Goal: Information Seeking & Learning: Learn about a topic

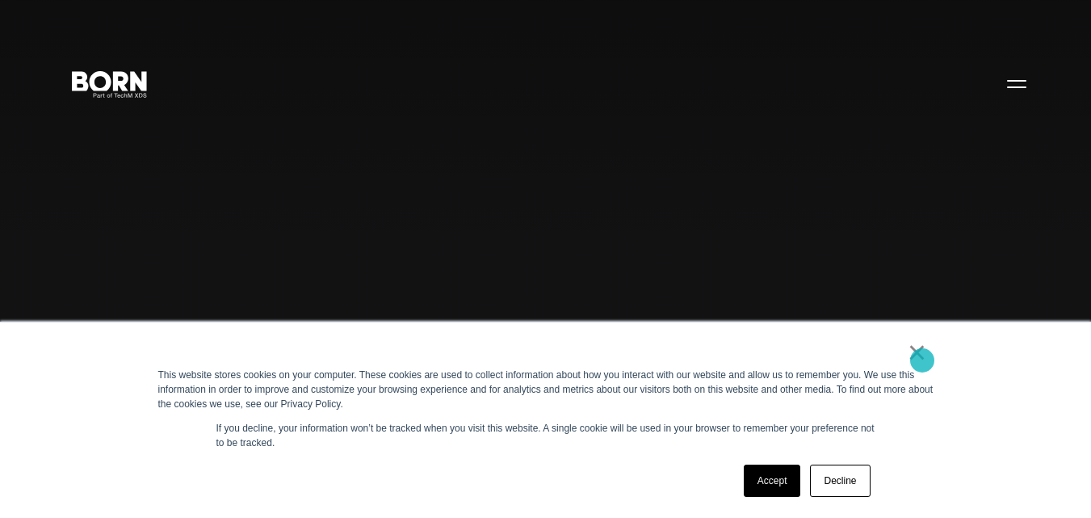
click at [923, 359] on link "×" at bounding box center [917, 352] width 19 height 15
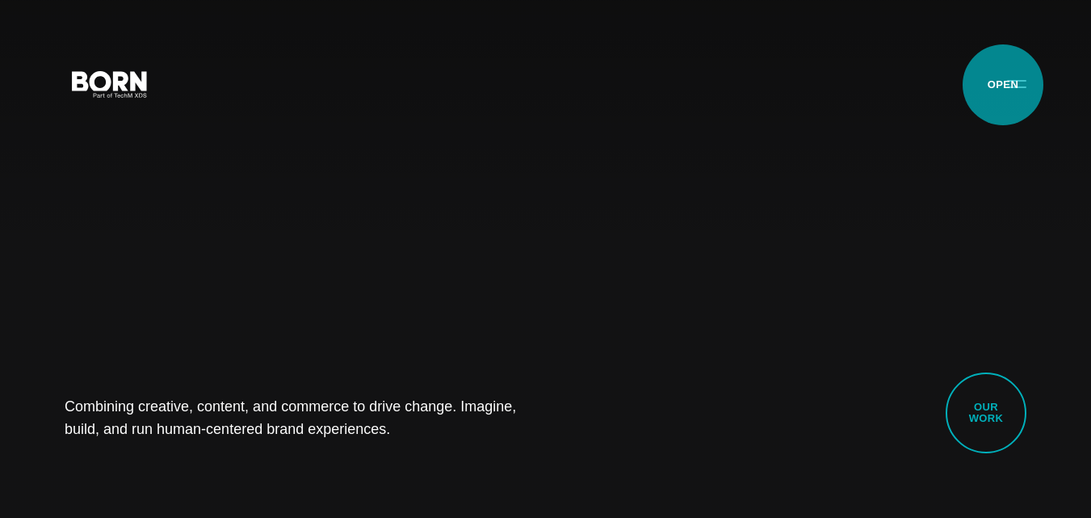
click at [1003, 85] on button "Primary Menu" at bounding box center [1017, 83] width 39 height 34
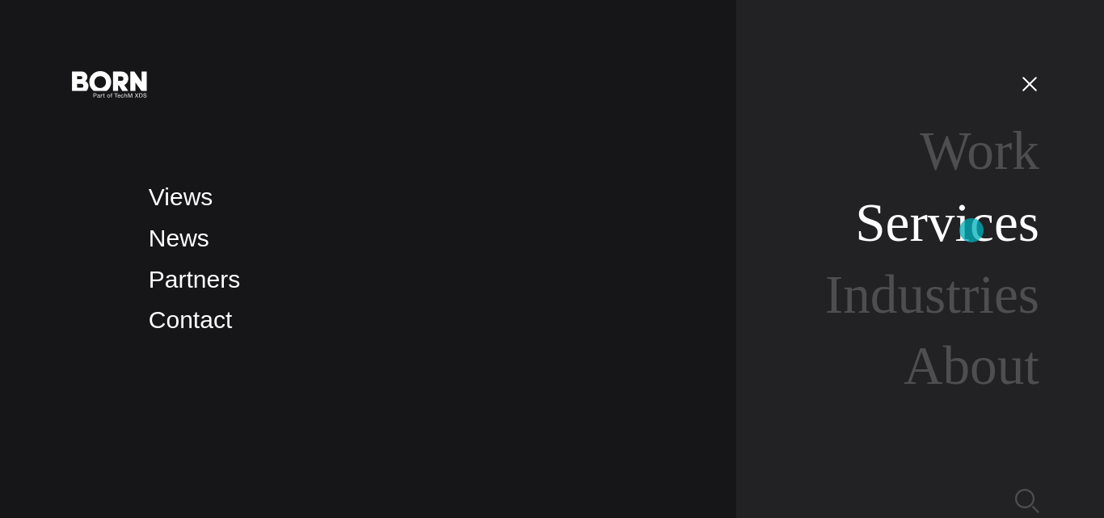
click at [971, 230] on link "Services" at bounding box center [947, 222] width 184 height 61
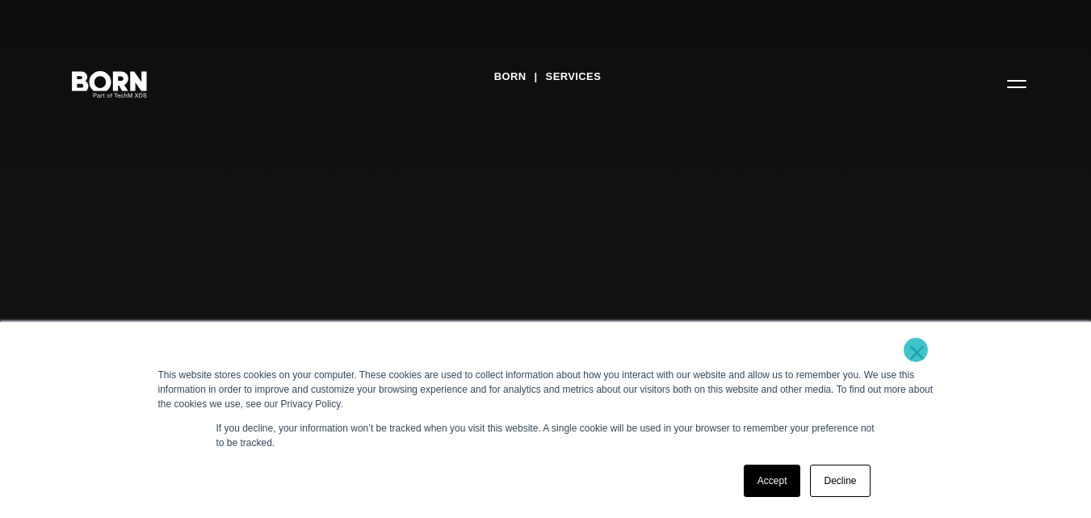
click at [916, 350] on link "×" at bounding box center [917, 352] width 19 height 15
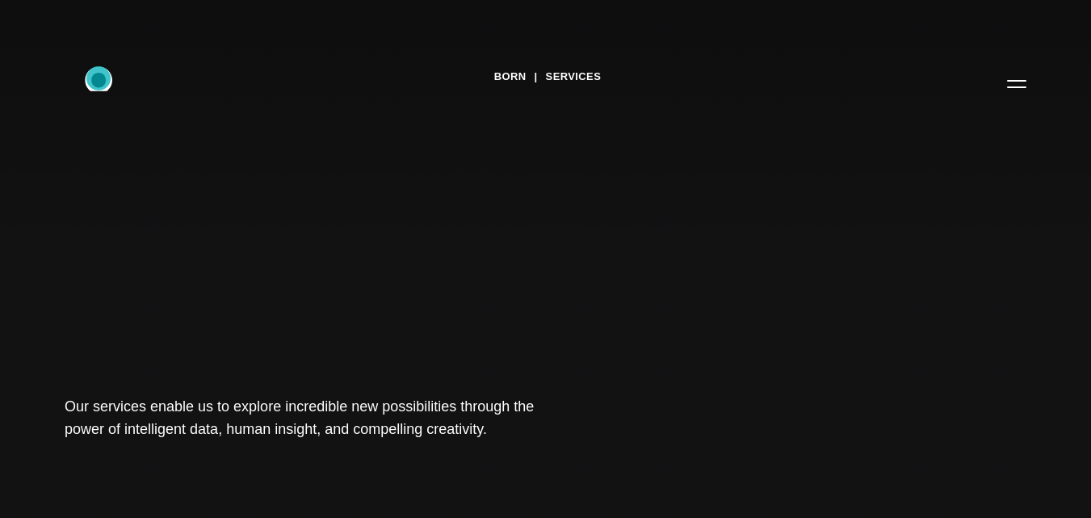
click at [99, 78] on icon ".st0{display:none;} .st1{display:inline;} .st2{font-family:'HelveticaNeue-Mediu…" at bounding box center [109, 83] width 103 height 42
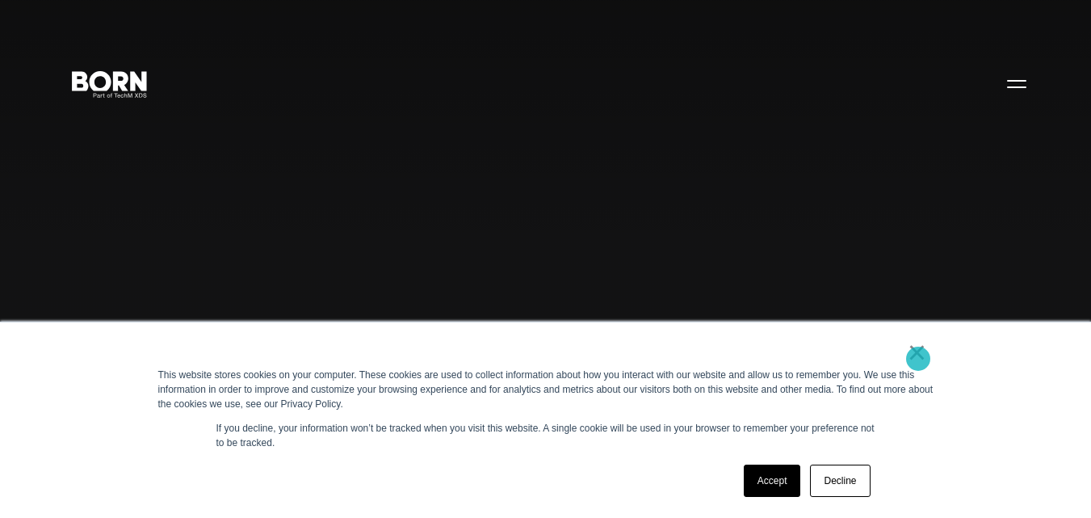
click at [919, 359] on link "×" at bounding box center [917, 352] width 19 height 15
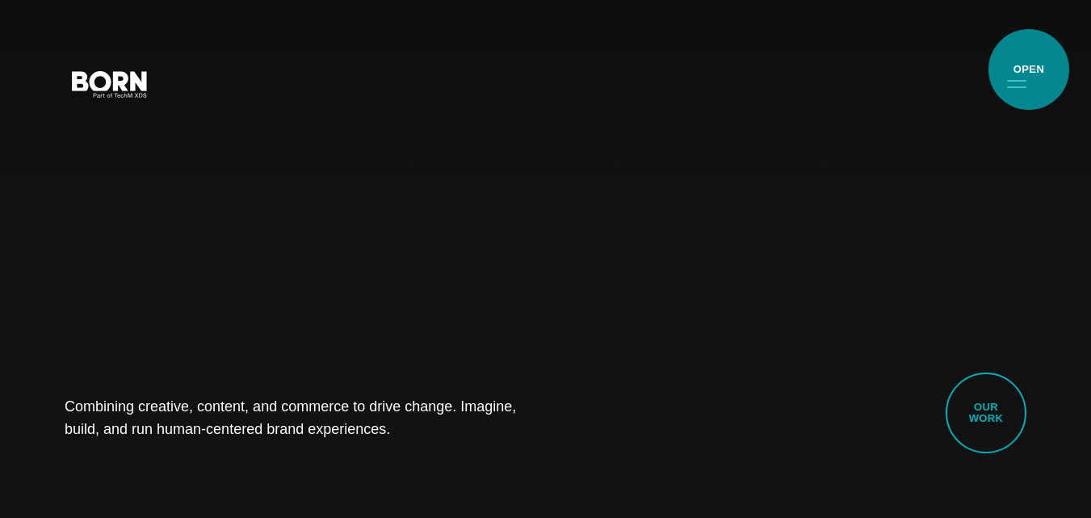
click at [1029, 69] on button "Primary Menu" at bounding box center [1017, 83] width 39 height 34
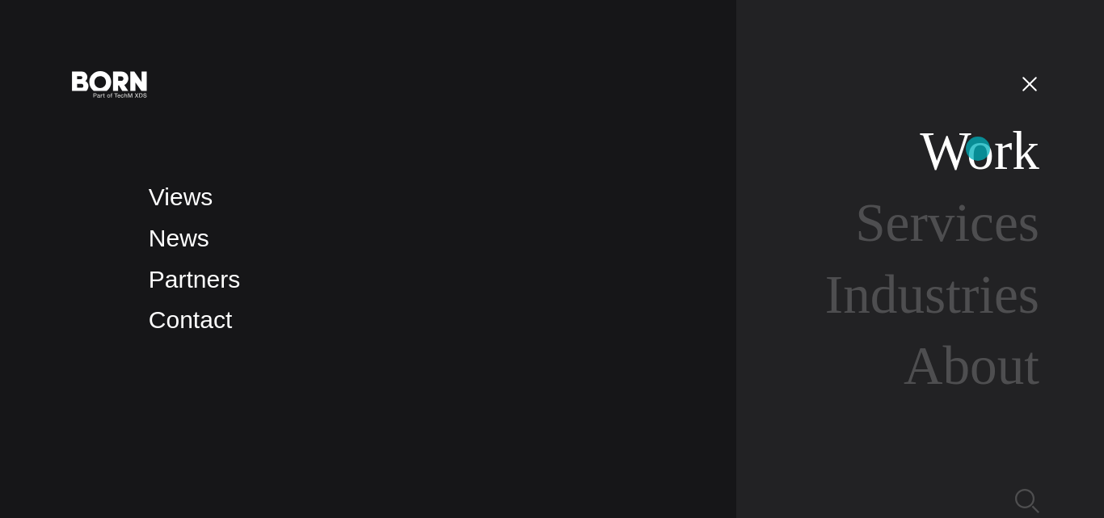
click at [977, 149] on link "Work" at bounding box center [979, 150] width 120 height 61
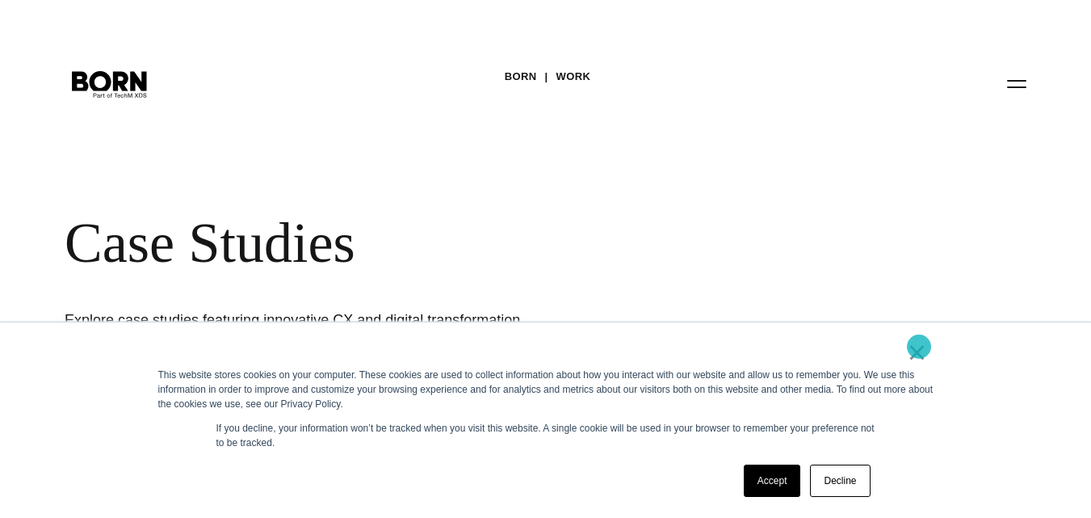
click at [919, 347] on link "×" at bounding box center [917, 352] width 19 height 15
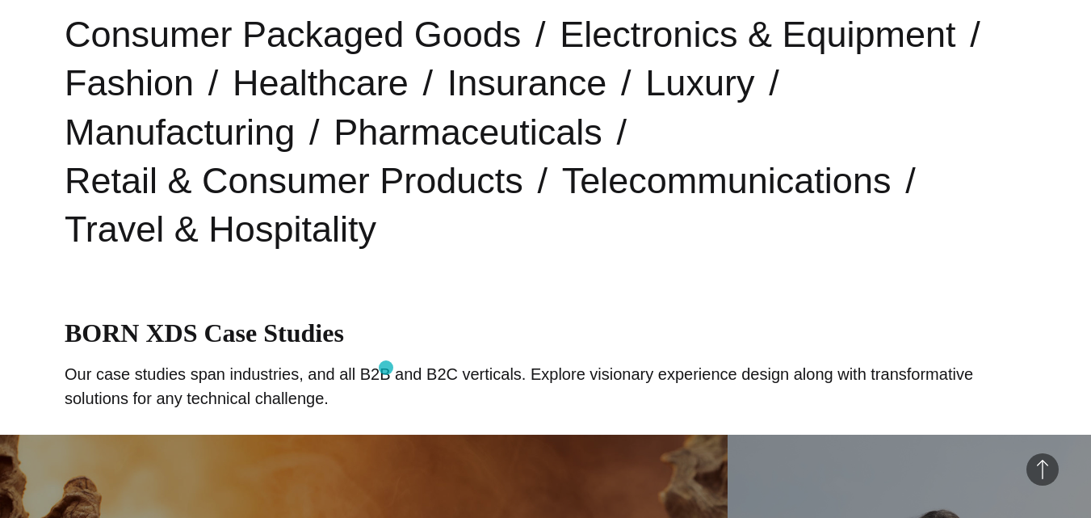
scroll to position [727, 0]
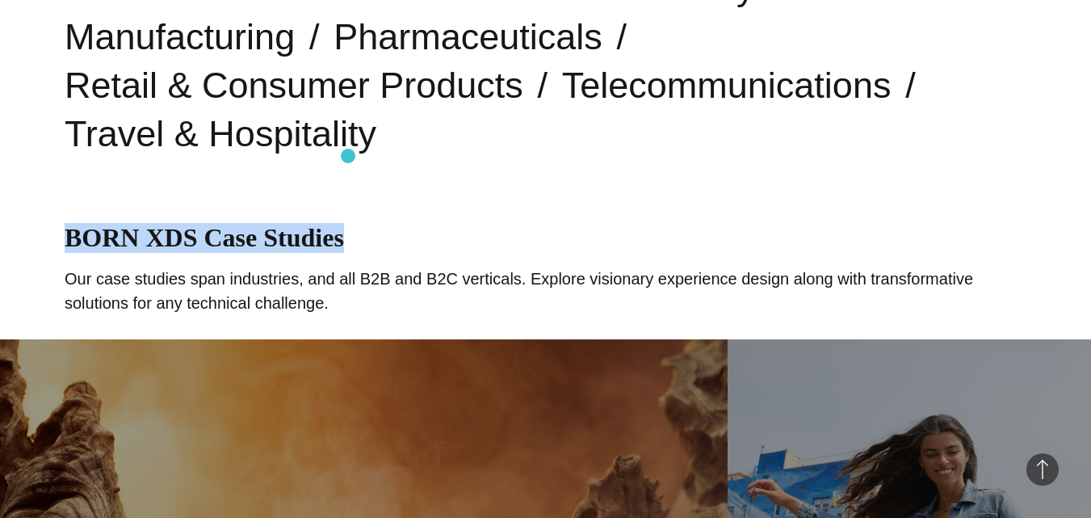
drag, startPoint x: 65, startPoint y: 140, endPoint x: 355, endPoint y: 155, distance: 289.6
click at [351, 223] on h1 "BORN XDS Case Studies" at bounding box center [546, 238] width 962 height 30
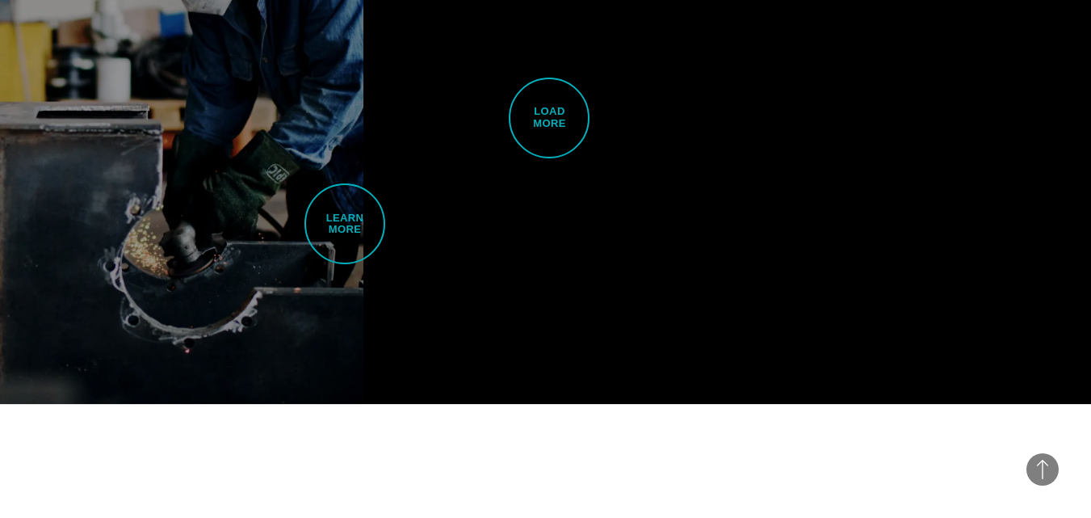
scroll to position [4120, 0]
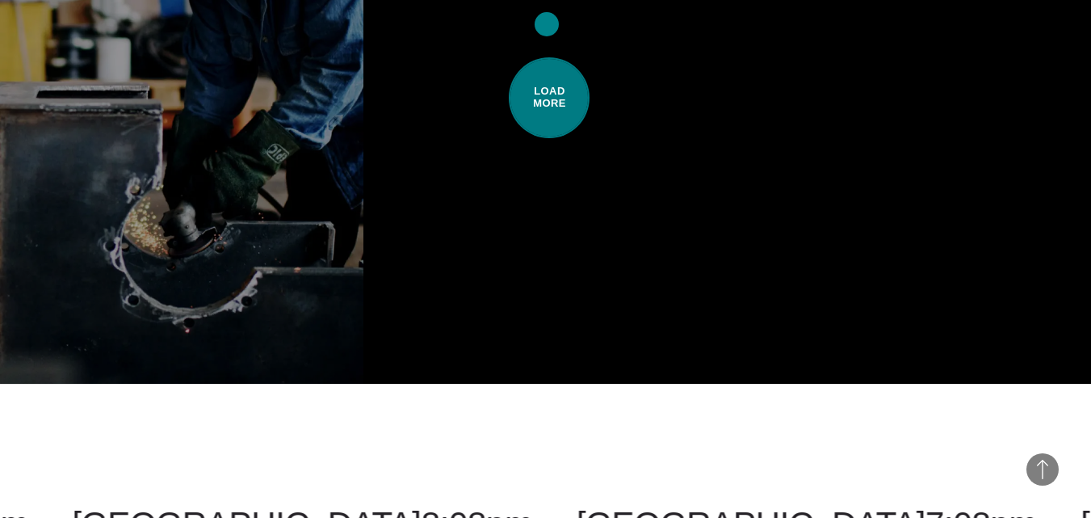
click at [547, 57] on span "Load More" at bounding box center [549, 97] width 81 height 81
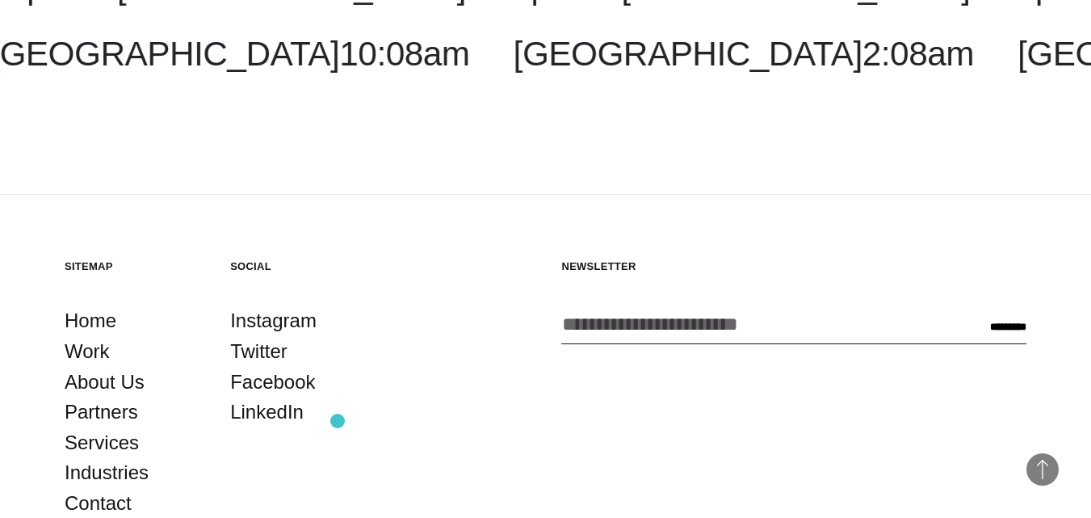
scroll to position [7677, 0]
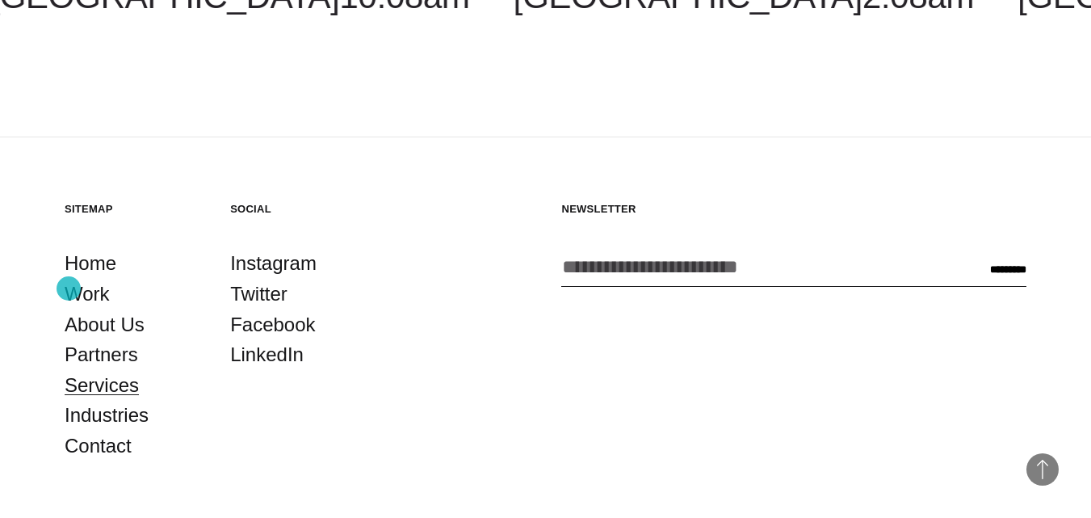
click at [69, 370] on link "Services" at bounding box center [102, 385] width 74 height 31
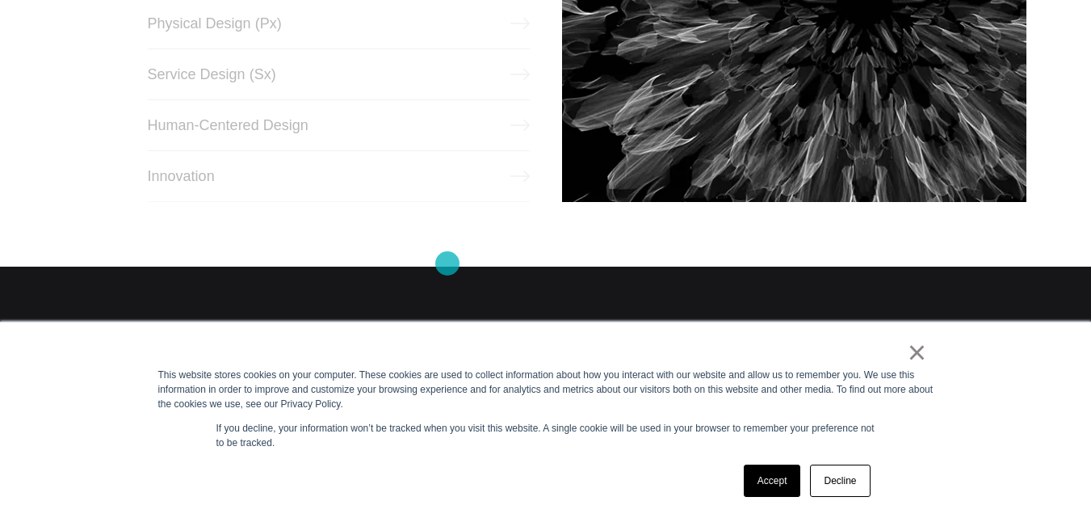
scroll to position [1050, 0]
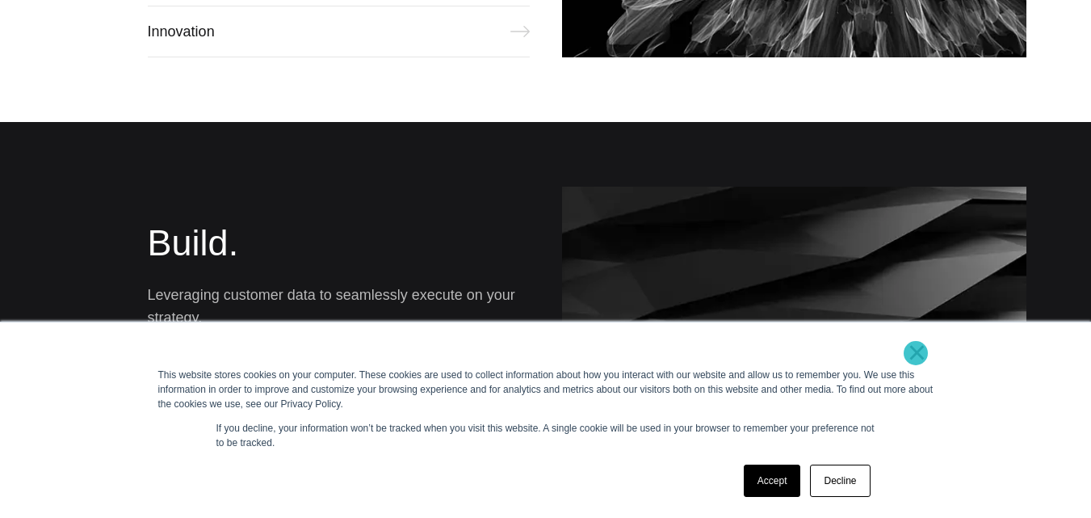
click at [916, 353] on link "×" at bounding box center [917, 352] width 19 height 15
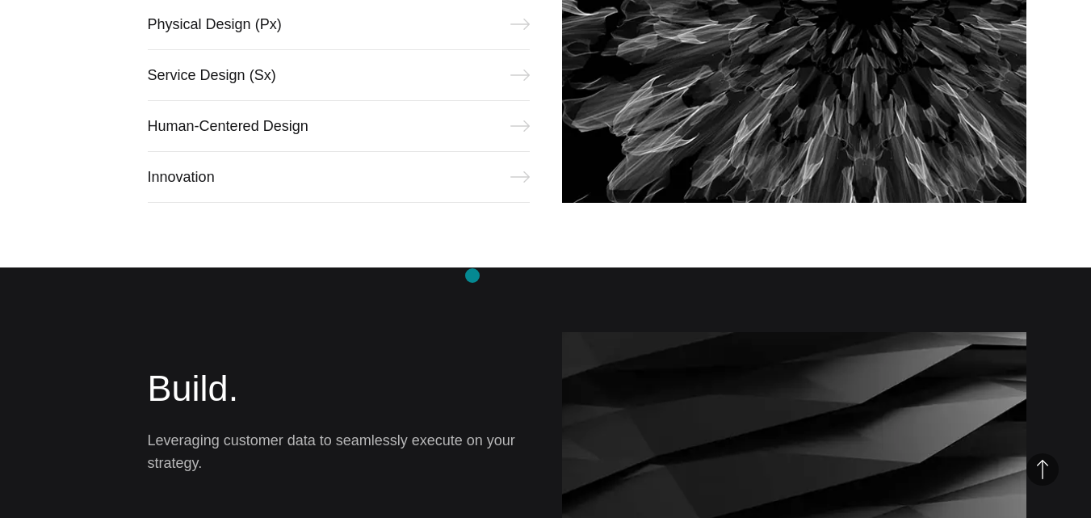
scroll to position [646, 0]
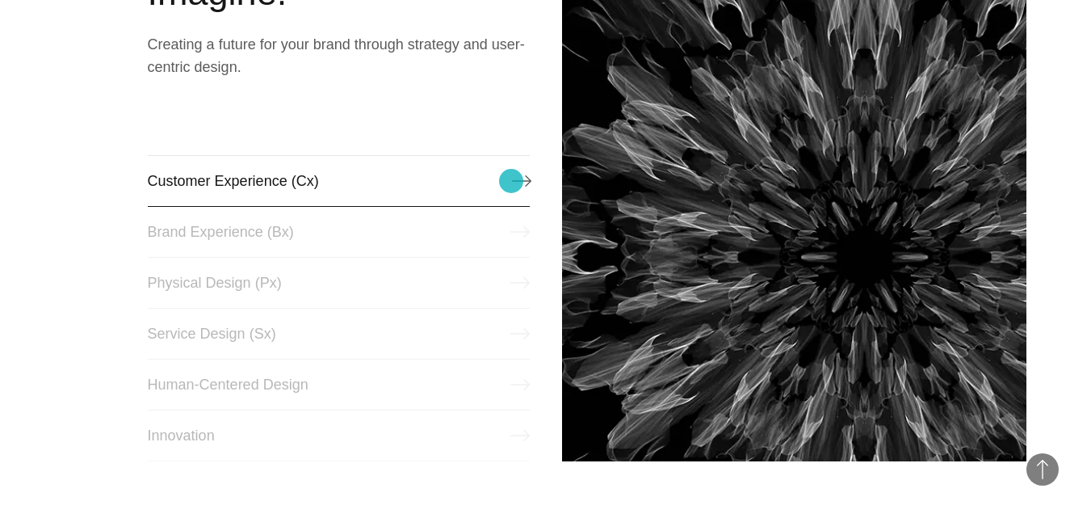
click at [512, 181] on link "Customer Experience (Cx)" at bounding box center [339, 181] width 382 height 52
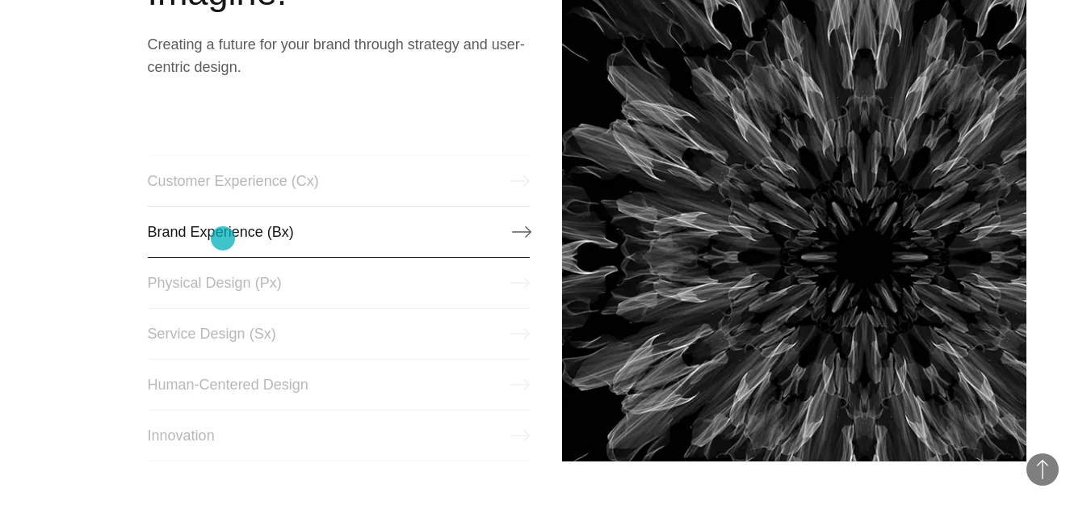
click at [223, 238] on link "Brand Experience (Bx)" at bounding box center [339, 232] width 382 height 52
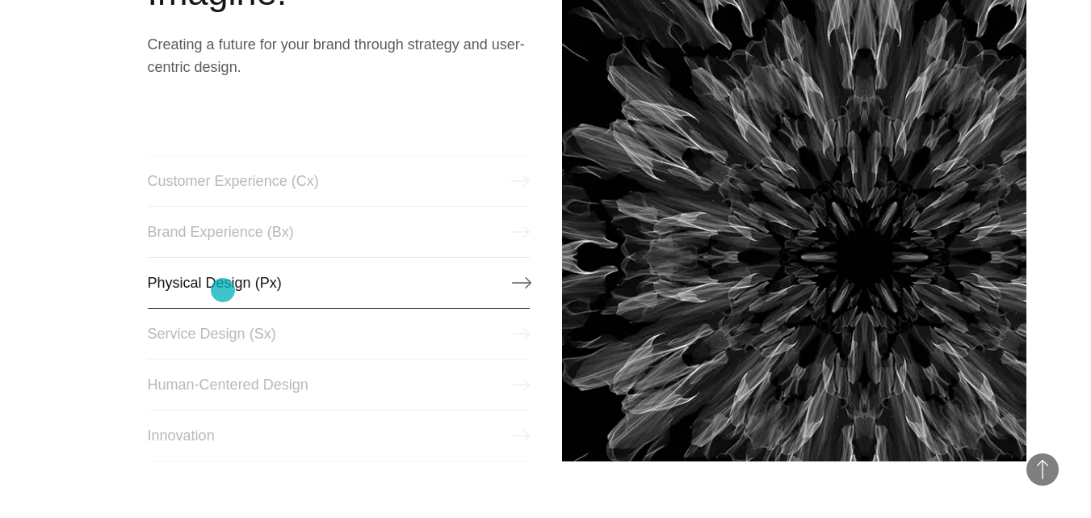
click at [223, 290] on link "Physical Design (Px)" at bounding box center [339, 283] width 382 height 52
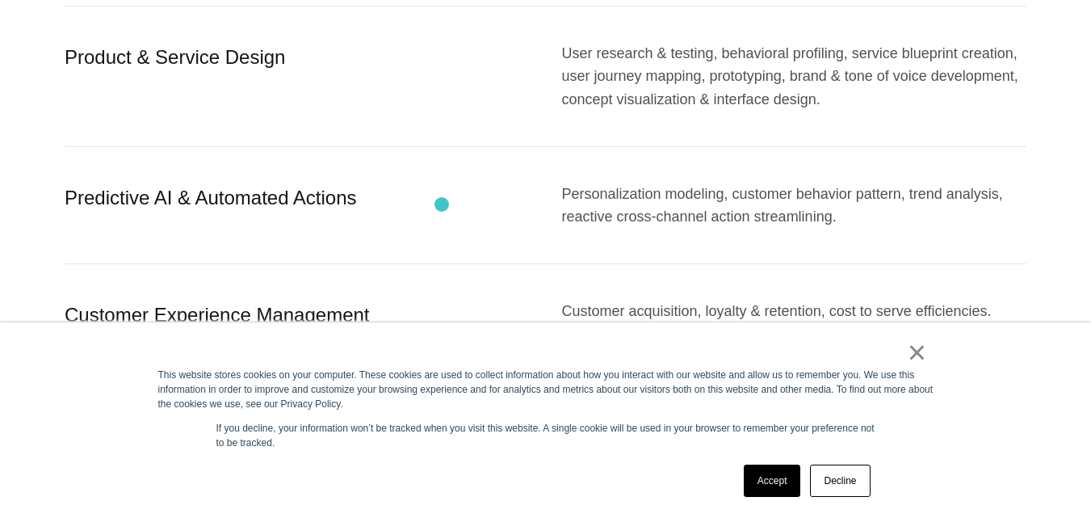
scroll to position [2100, 0]
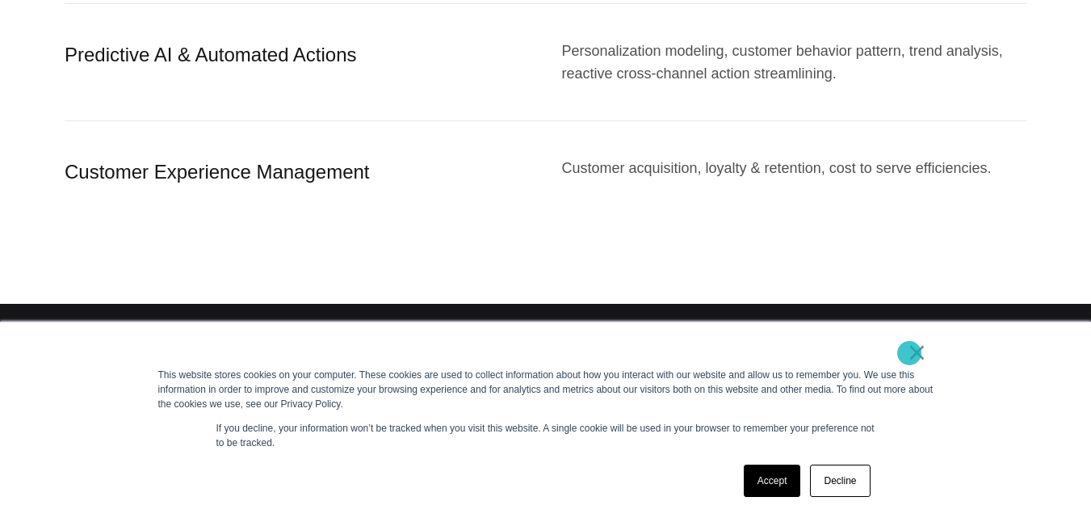
click at [910, 353] on link "×" at bounding box center [917, 352] width 19 height 15
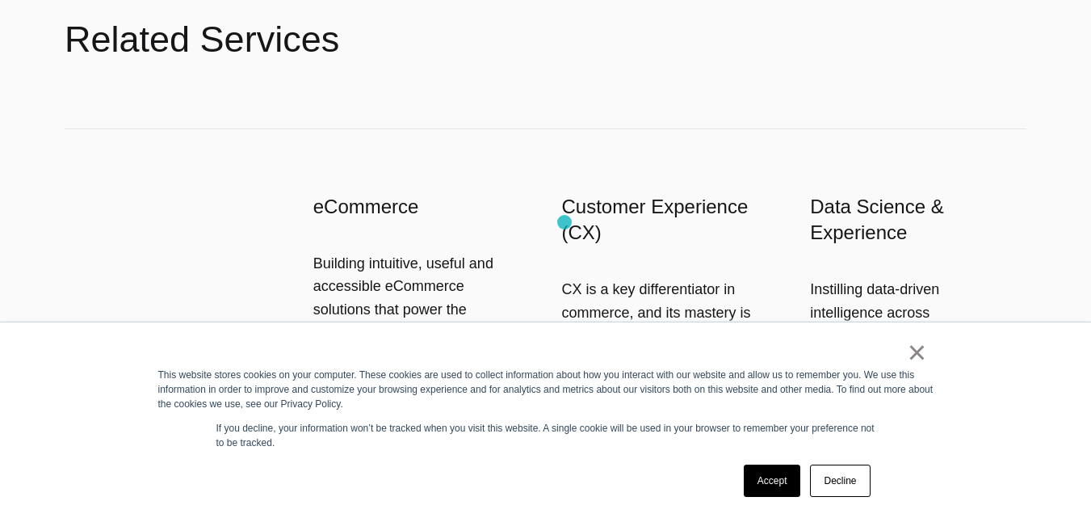
scroll to position [2747, 0]
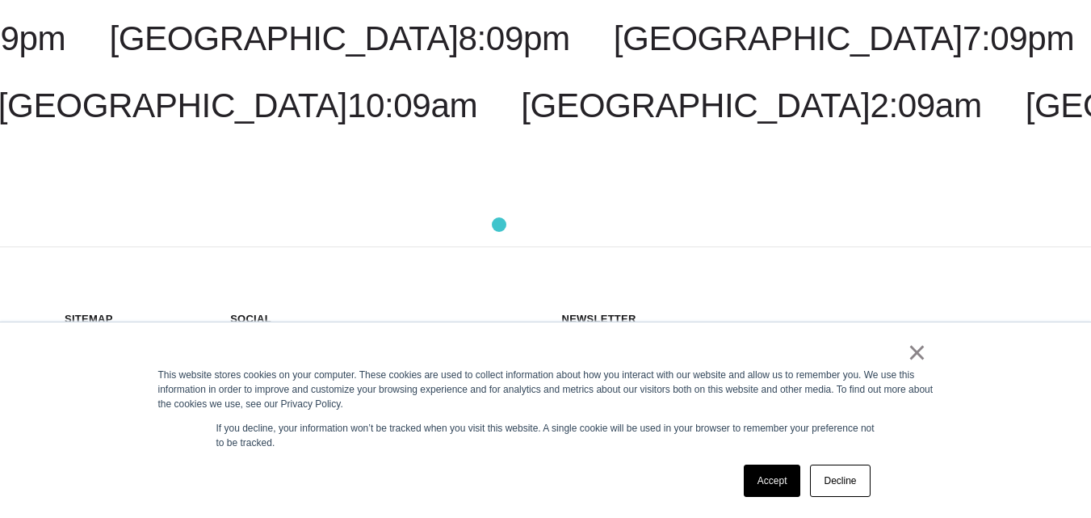
scroll to position [2573, 0]
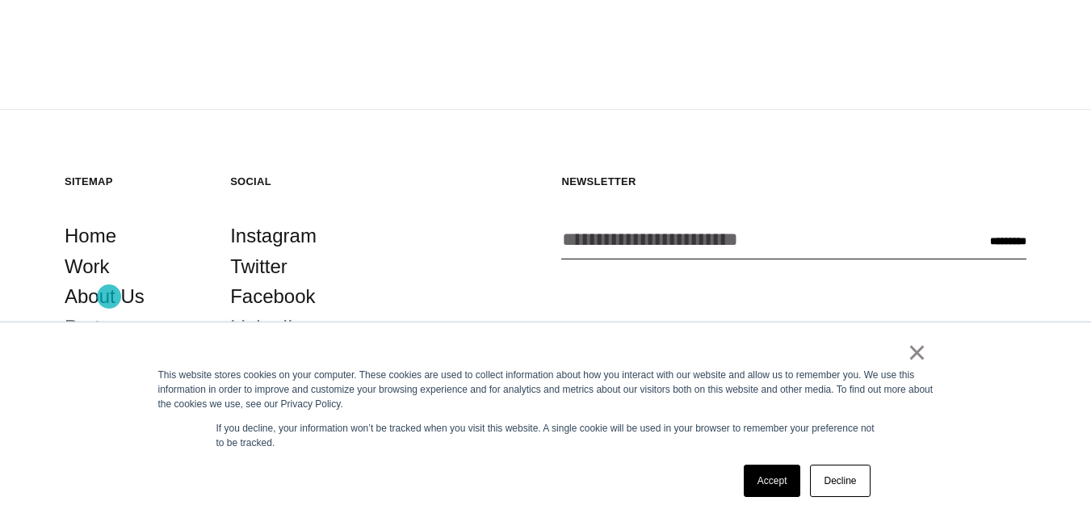
click at [109, 342] on link "Services" at bounding box center [102, 357] width 74 height 31
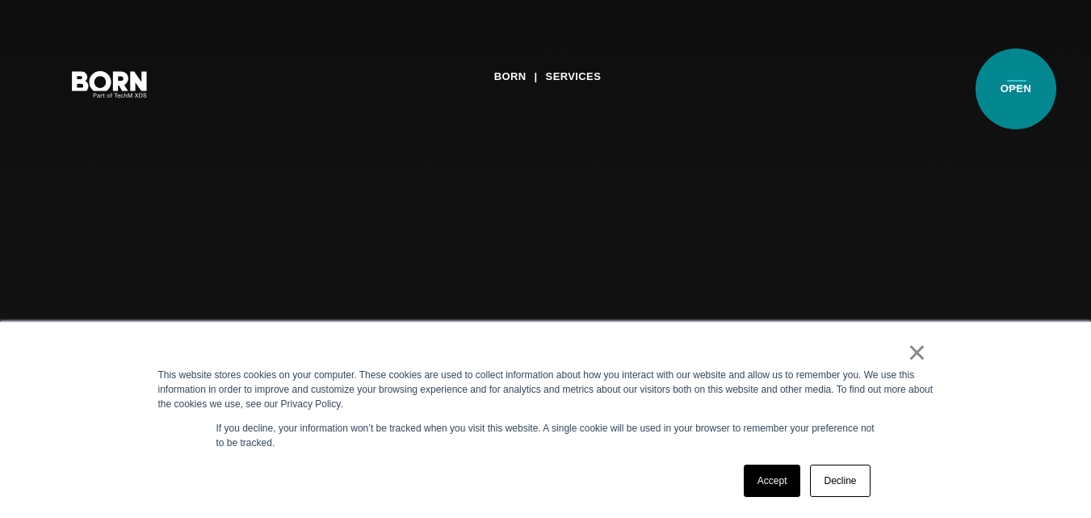
click at [1016, 89] on button "Primary Menu" at bounding box center [1017, 83] width 39 height 34
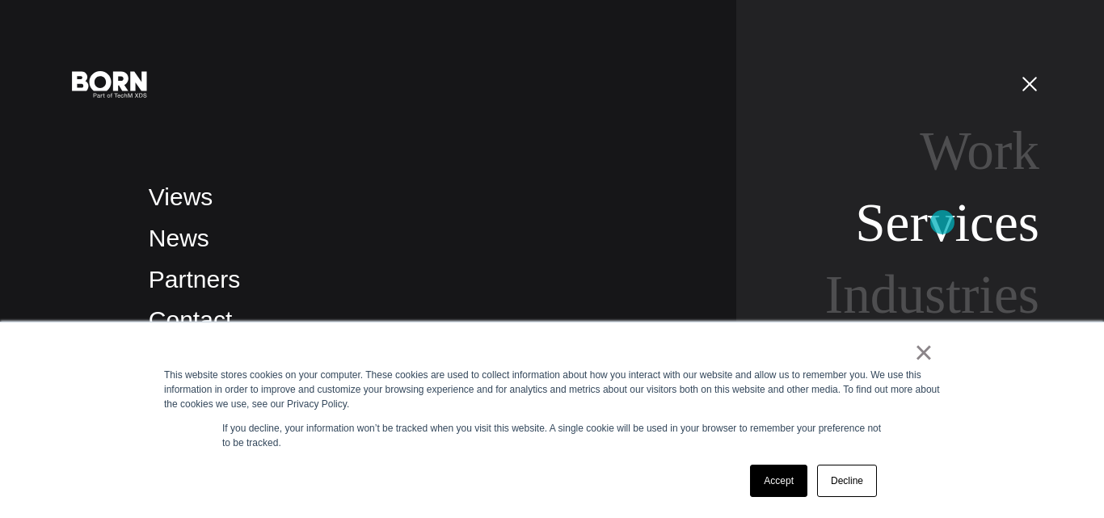
click at [942, 222] on link "Services" at bounding box center [947, 222] width 184 height 61
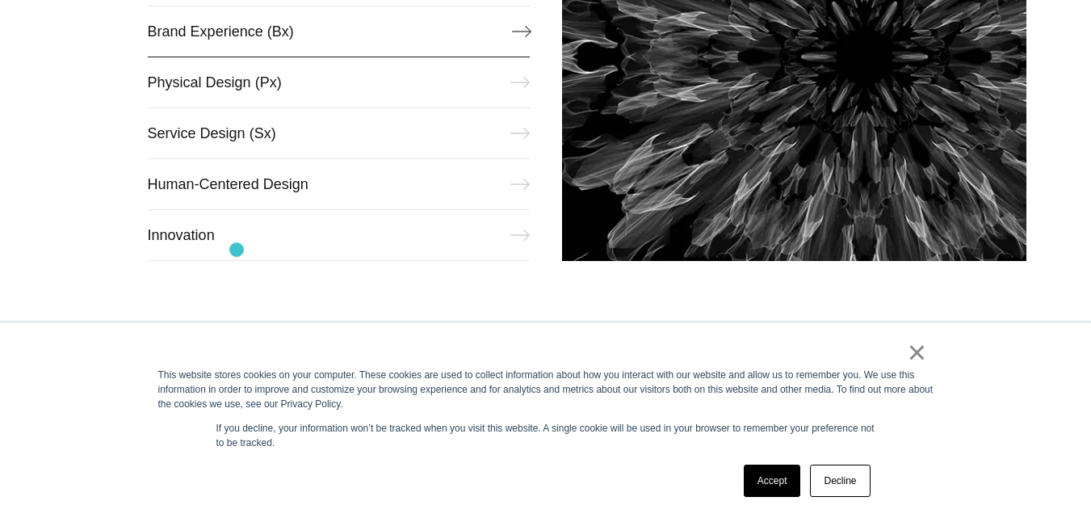
scroll to position [889, 0]
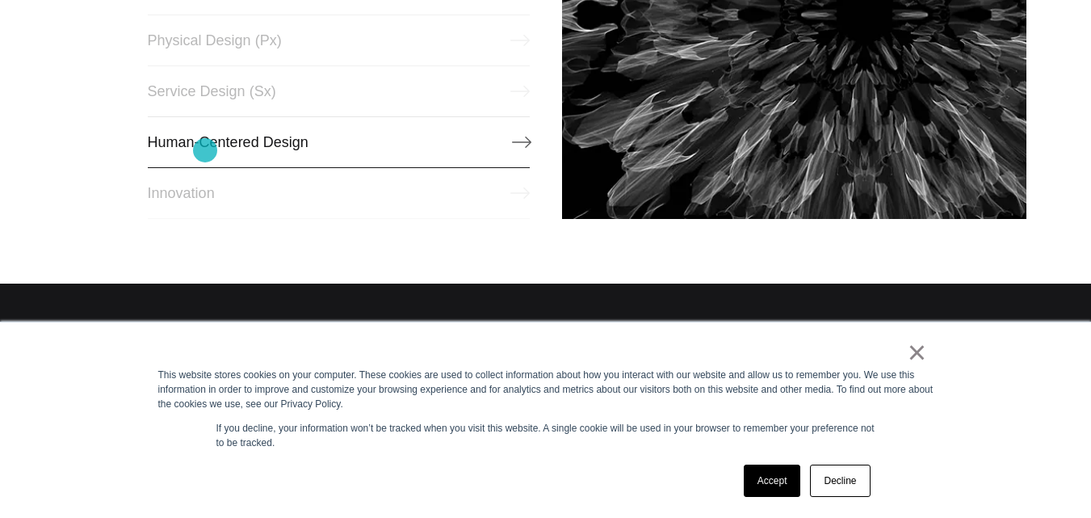
click at [205, 150] on link "Human-Centered Design" at bounding box center [339, 142] width 382 height 52
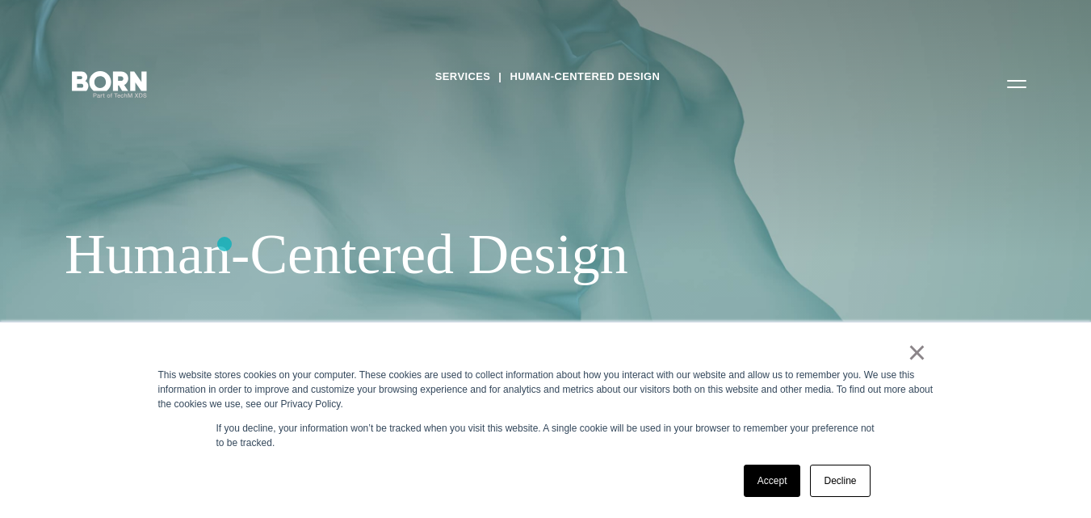
scroll to position [81, 0]
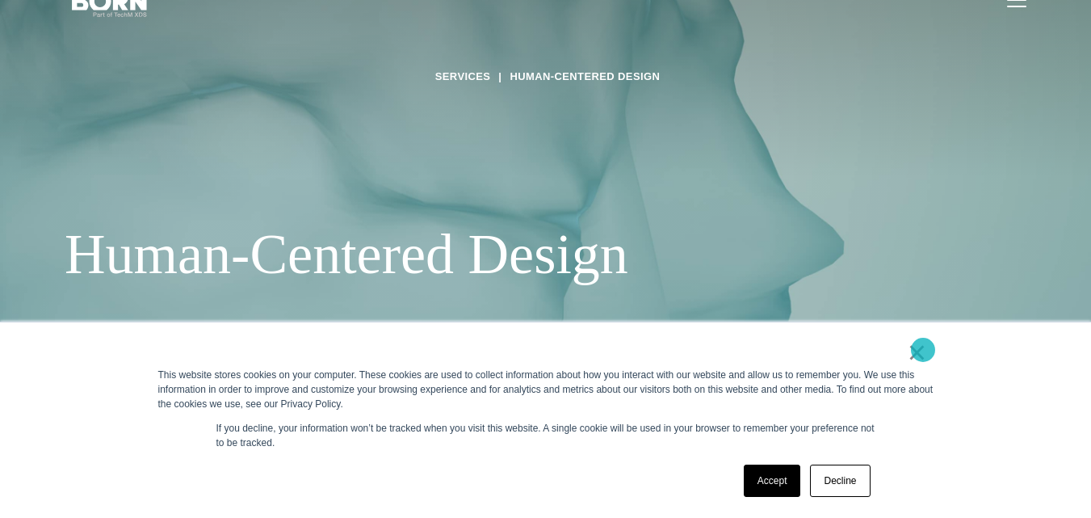
click at [923, 350] on link "×" at bounding box center [917, 352] width 19 height 15
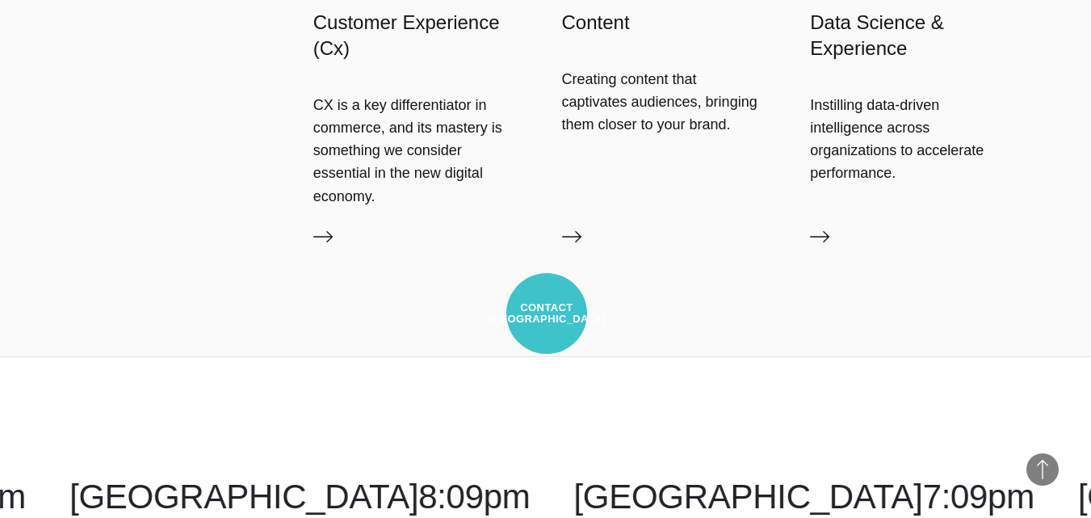
scroll to position [2165, 0]
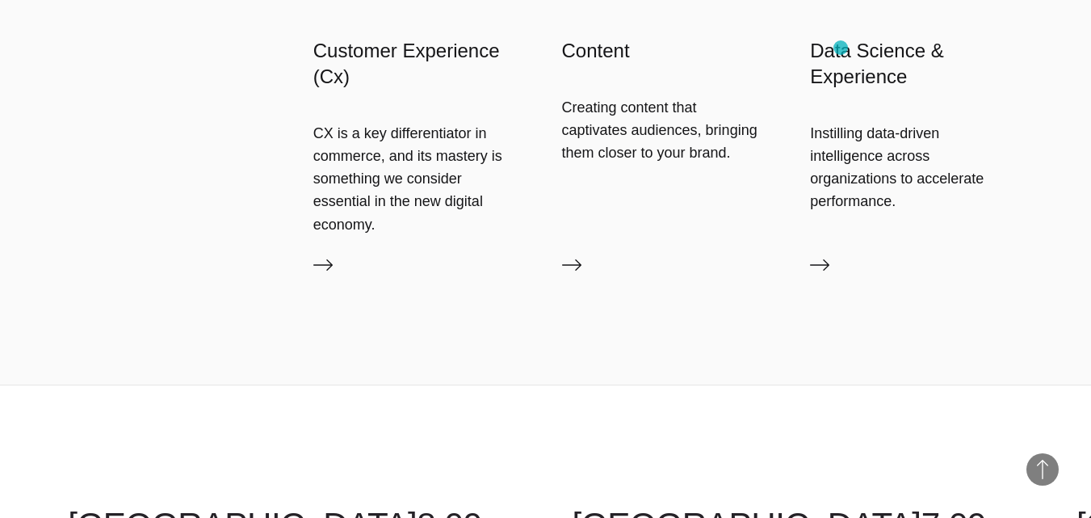
click at [841, 48] on h3 "Data Science & Experience" at bounding box center [918, 64] width 216 height 52
click at [813, 255] on icon at bounding box center [819, 264] width 19 height 19
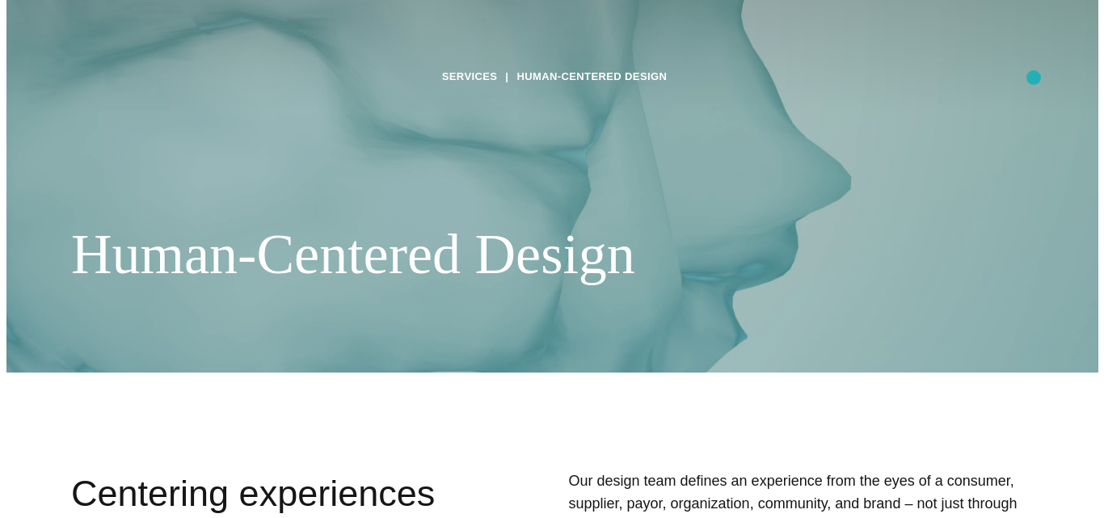
scroll to position [0, 0]
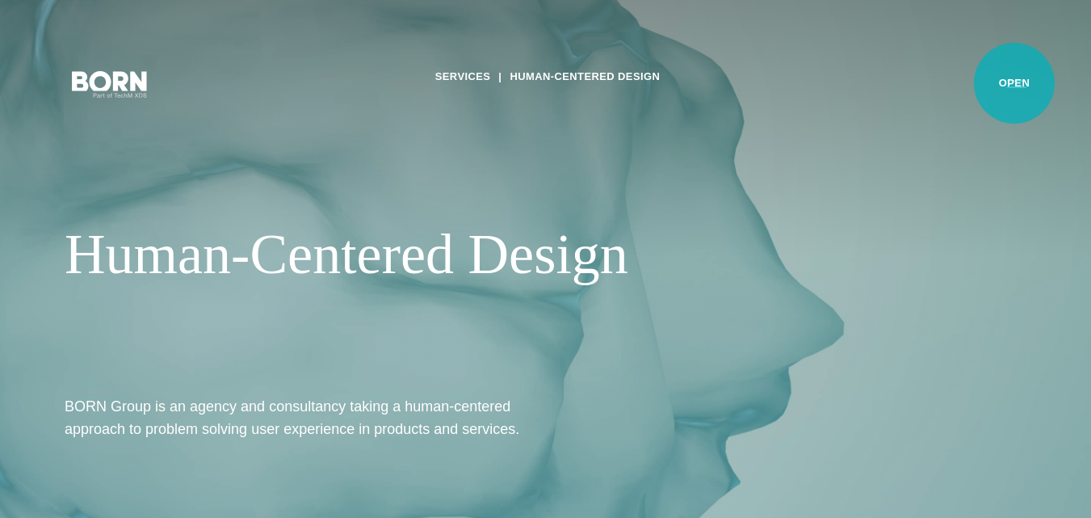
click at [1015, 83] on button "Primary Menu" at bounding box center [1017, 83] width 39 height 34
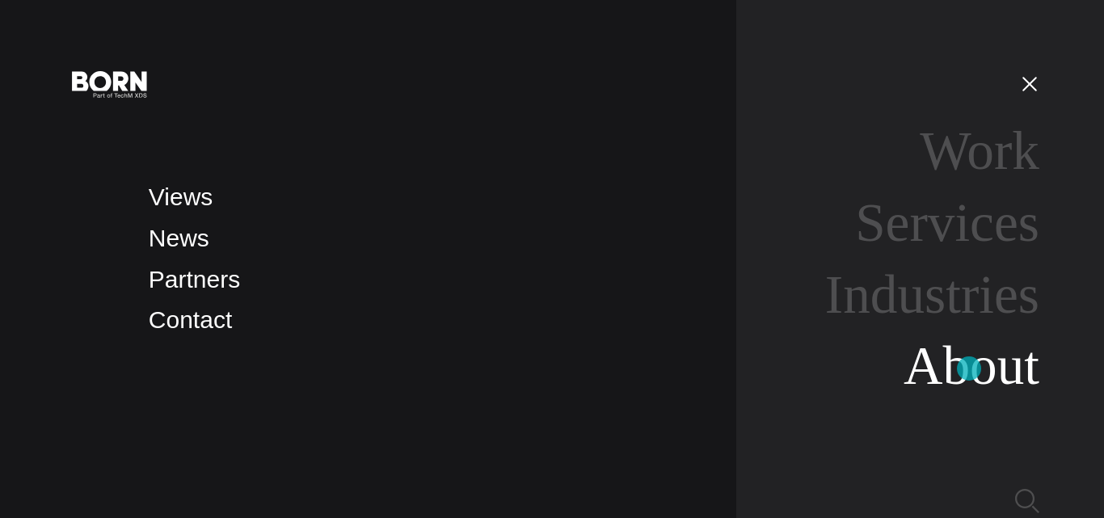
click at [969, 368] on link "About" at bounding box center [971, 365] width 136 height 61
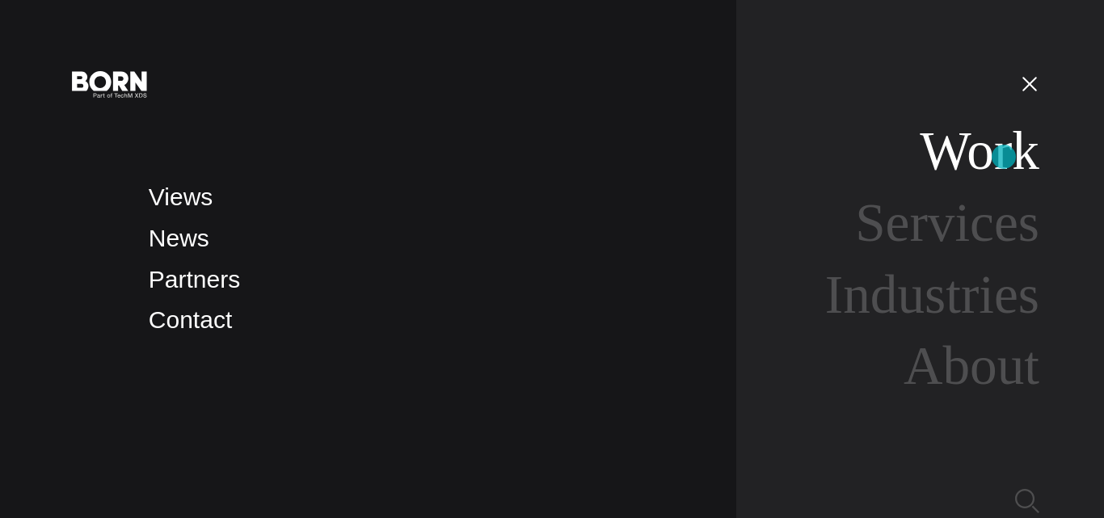
click at [1003, 157] on link "Work" at bounding box center [979, 150] width 120 height 61
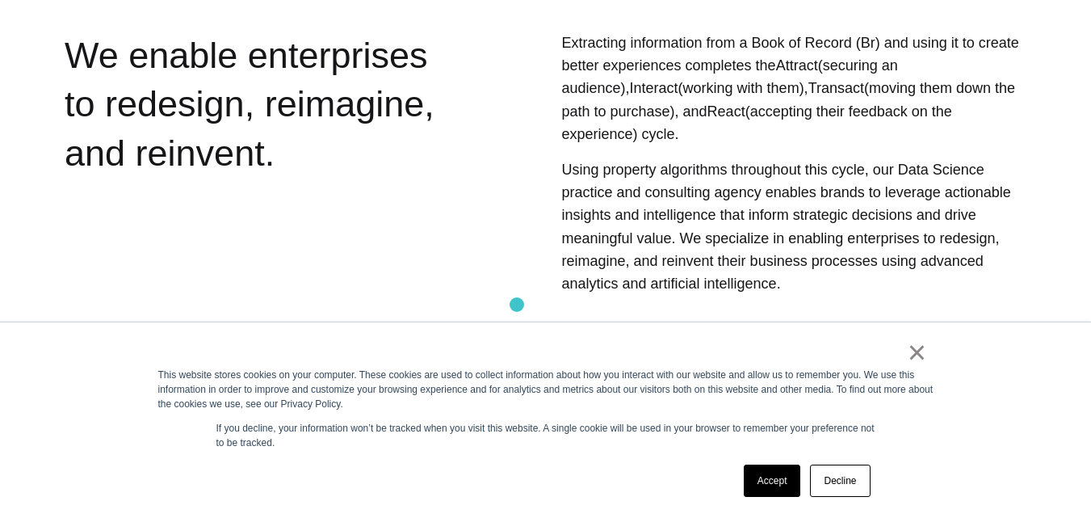
scroll to position [727, 0]
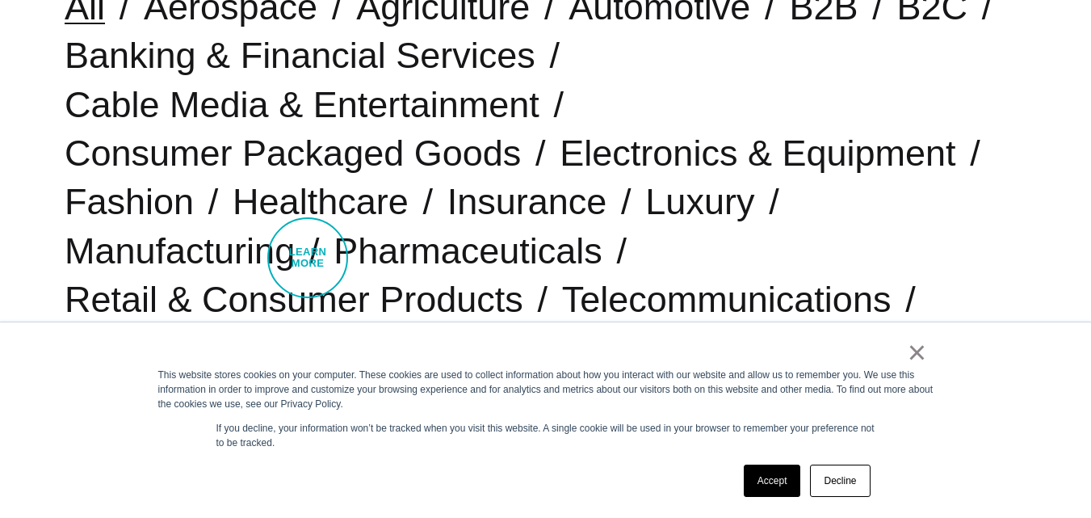
scroll to position [485, 0]
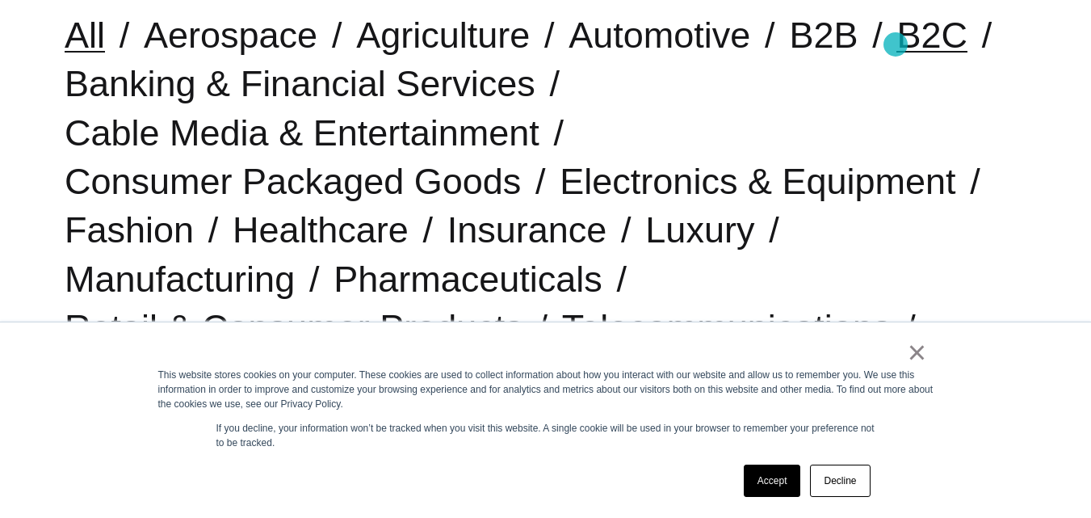
click at [901, 44] on link "B2C" at bounding box center [932, 35] width 71 height 41
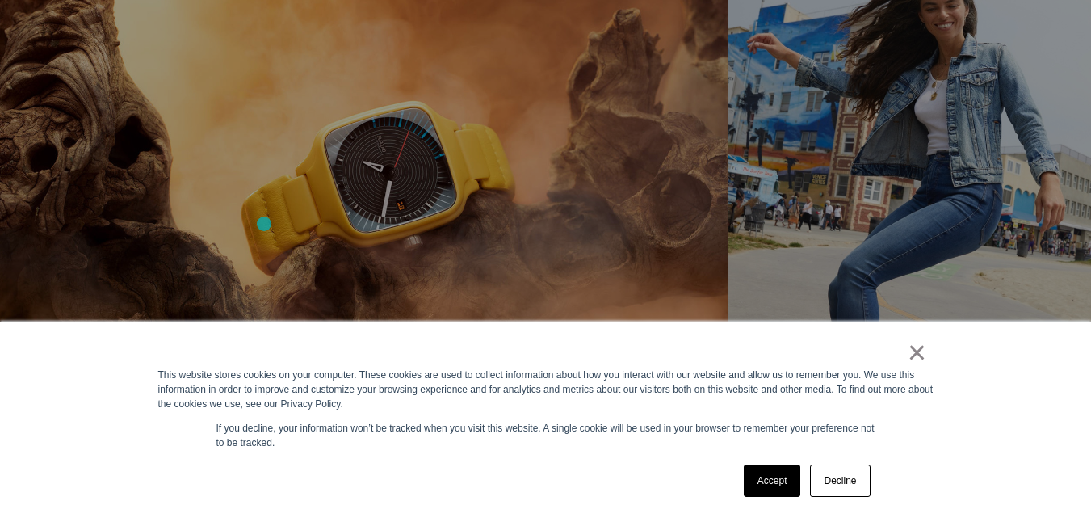
scroll to position [969, 0]
